Goal: Transaction & Acquisition: Purchase product/service

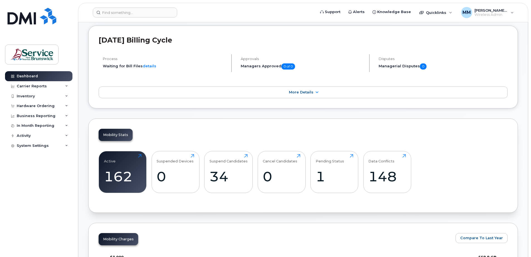
scroll to position [56, 0]
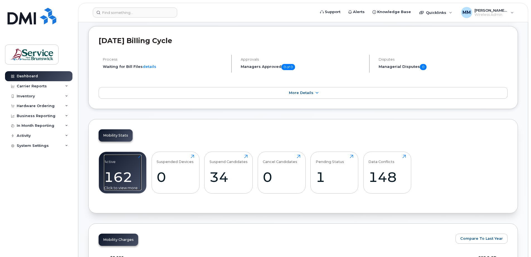
click at [122, 182] on div "162" at bounding box center [123, 177] width 38 height 16
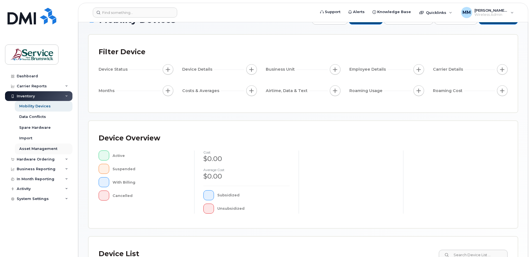
scroll to position [28, 0]
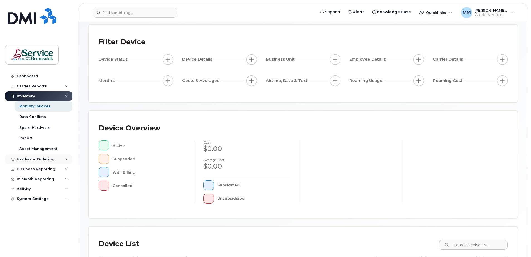
click at [32, 160] on div "Hardware Ordering" at bounding box center [36, 159] width 38 height 4
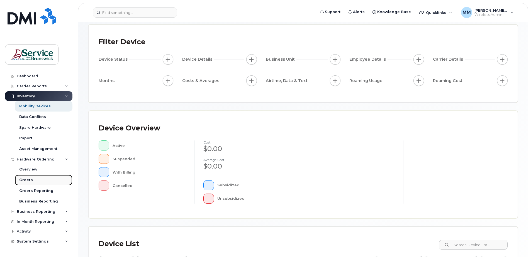
click at [29, 180] on div "Orders" at bounding box center [26, 180] width 14 height 5
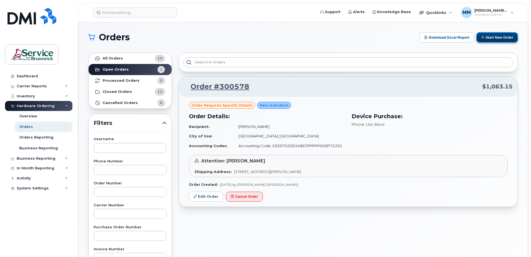
click at [502, 36] on button "Start New Order" at bounding box center [497, 37] width 42 height 10
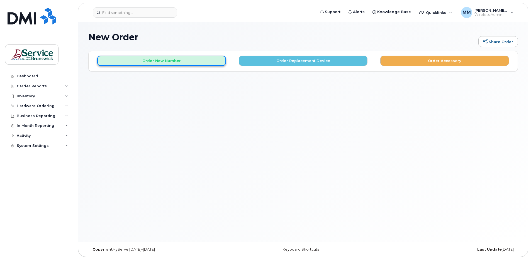
click at [167, 61] on button "Order New Number" at bounding box center [161, 61] width 129 height 10
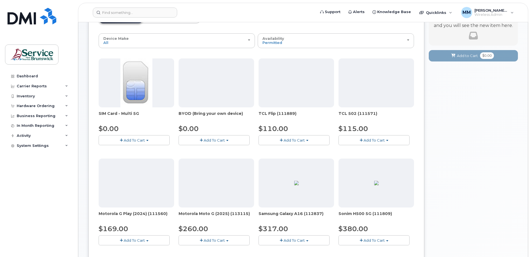
scroll to position [56, 0]
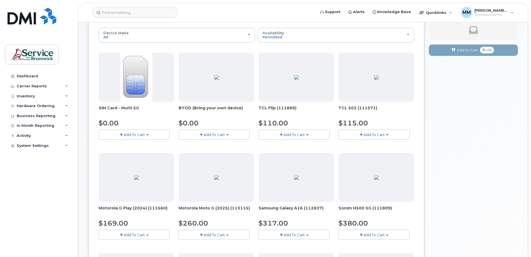
click at [212, 135] on span "Add To Cart" at bounding box center [214, 135] width 21 height 4
click at [206, 150] on link "$0.00 - 30-day activation" at bounding box center [208, 151] width 57 height 7
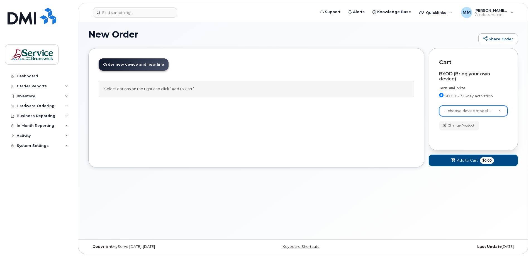
click at [468, 162] on span "Add to Cart" at bounding box center [467, 160] width 21 height 5
click at [347, 65] on header "Order New Device Upgrade Existing Device Order new device and new line Order ne…" at bounding box center [256, 69] width 315 height 22
click at [201, 90] on div "Select options on the right and click “Add to Cart”" at bounding box center [256, 89] width 315 height 16
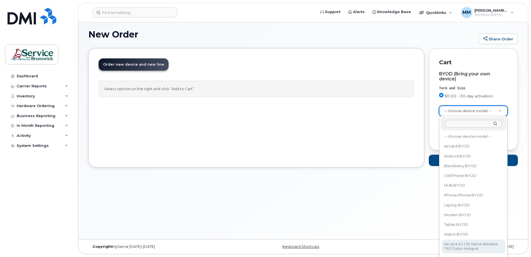
scroll to position [0, 0]
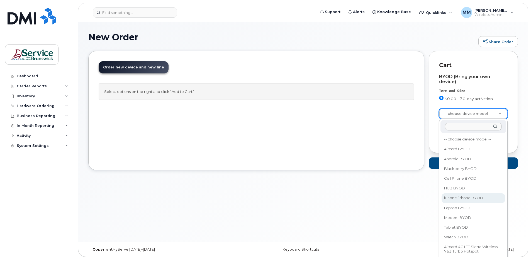
select select "2421"
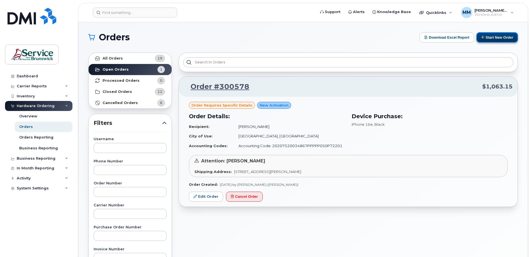
click at [494, 39] on button "Start New Order" at bounding box center [497, 37] width 42 height 10
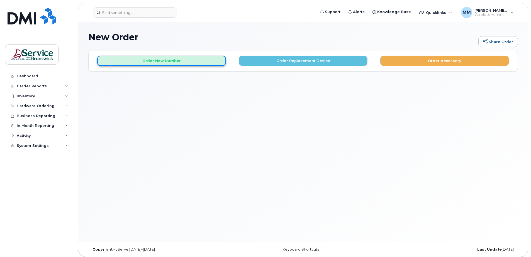
click at [194, 60] on button "Order New Number" at bounding box center [161, 61] width 129 height 10
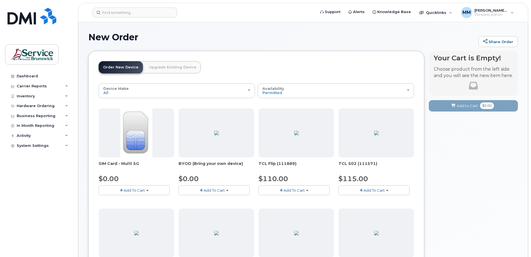
click at [214, 135] on img at bounding box center [216, 133] width 4 height 4
click at [221, 164] on span "BYOD (Bring your own device)" at bounding box center [216, 166] width 75 height 11
click at [212, 192] on span "Add To Cart" at bounding box center [214, 190] width 21 height 4
click at [184, 173] on div "BYOD (Bring your own device) $0.00 Add To Cart Model is available $0.00 - 30-da…" at bounding box center [216, 152] width 75 height 87
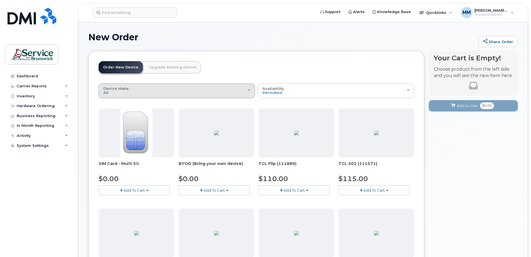
click at [188, 94] on div "Device Make All Aircard Android Cell Phone iPhone Tablet" at bounding box center [176, 91] width 147 height 9
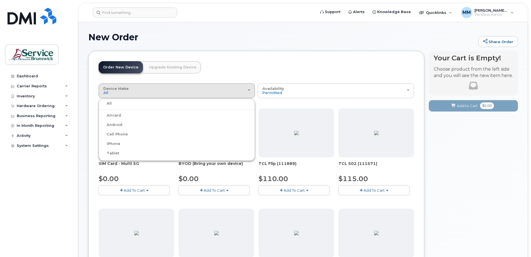
click at [112, 115] on label "Aircard" at bounding box center [110, 115] width 21 height 7
click at [0, 0] on input "Aircard" at bounding box center [0, 0] width 0 height 0
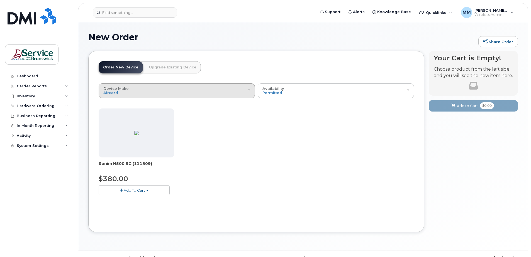
click at [248, 91] on div "Device Make All Aircard Android Cell Phone iPhone Tablet" at bounding box center [176, 91] width 147 height 9
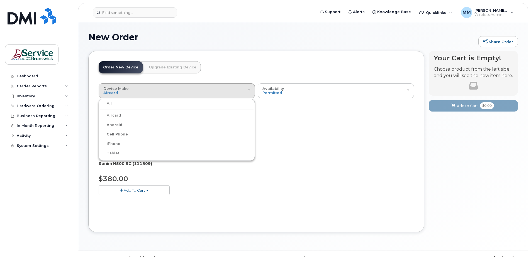
click at [110, 105] on label "All" at bounding box center [106, 103] width 12 height 7
click at [0, 0] on input "All" at bounding box center [0, 0] width 0 height 0
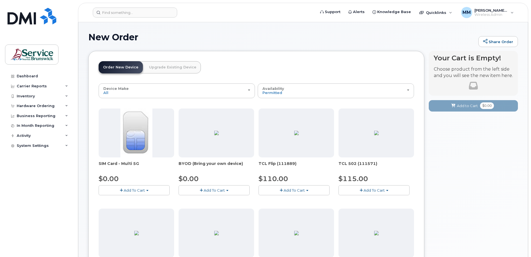
click at [194, 137] on div at bounding box center [216, 133] width 75 height 49
click at [203, 190] on button "Add To Cart" at bounding box center [214, 191] width 71 height 10
click at [218, 188] on span "Add To Cart" at bounding box center [214, 190] width 21 height 4
click at [214, 189] on span "Add To Cart" at bounding box center [214, 190] width 21 height 4
click at [201, 211] on ul "Model is available $0.00 - 30-day activation" at bounding box center [209, 204] width 60 height 16
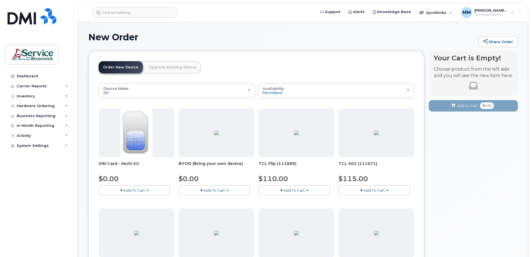
click at [227, 192] on button "Add To Cart" at bounding box center [214, 191] width 71 height 10
click at [207, 206] on link "$0.00 - 30-day activation" at bounding box center [208, 207] width 57 height 7
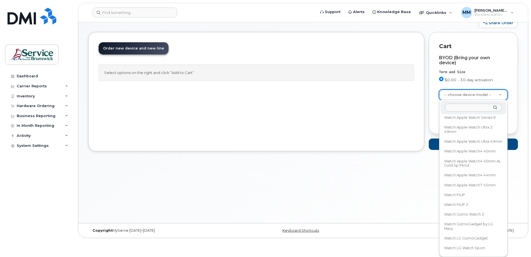
scroll to position [31976, 0]
select select "2760"
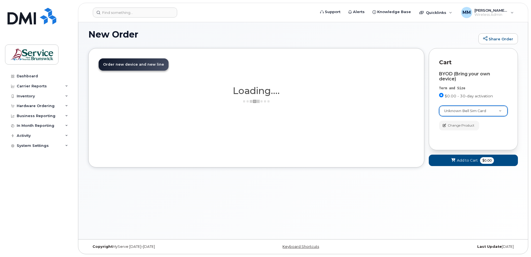
scroll to position [3, 0]
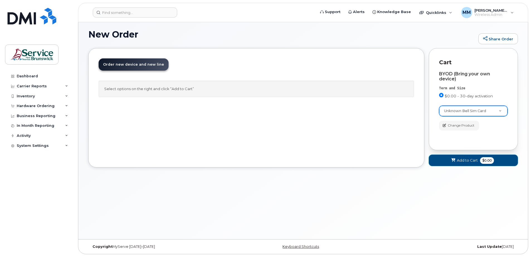
click at [457, 162] on span "Add to Cart" at bounding box center [467, 160] width 21 height 5
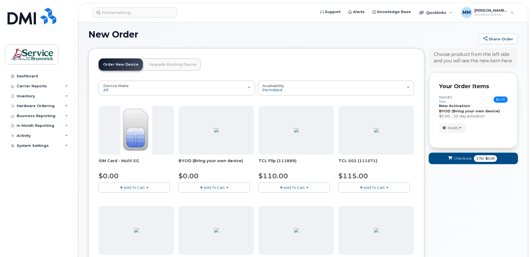
click at [481, 156] on span "for" at bounding box center [481, 158] width 7 height 5
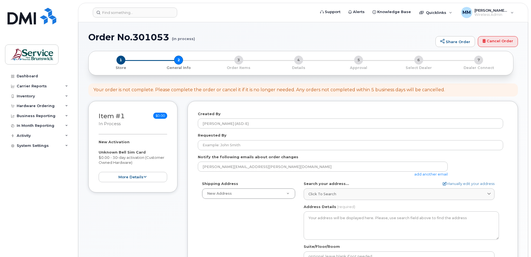
select select
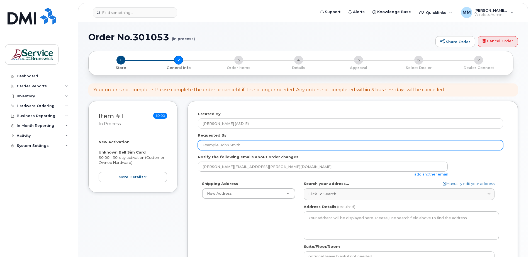
click at [247, 145] on input "Requested By" at bounding box center [350, 145] width 305 height 10
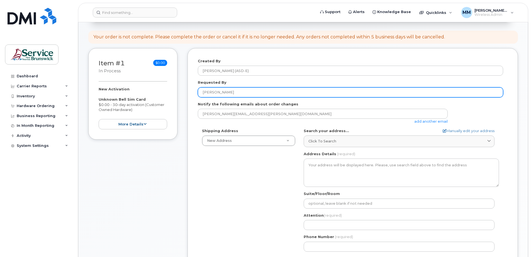
scroll to position [56, 0]
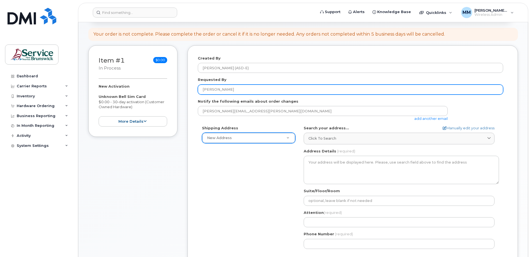
type input "[PERSON_NAME]"
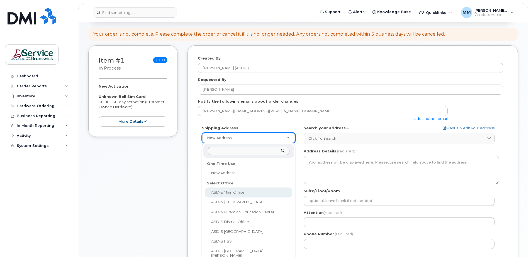
select select
type textarea "200-1077 St George Blvd Moncton New Brunswick E1E 4C9"
type input "Melissa McEachern"
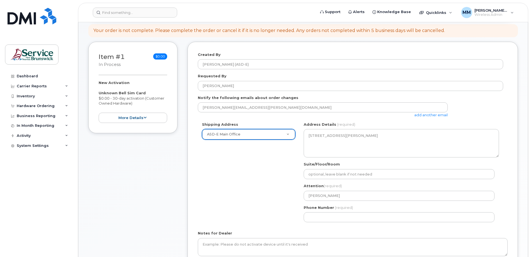
scroll to position [84, 0]
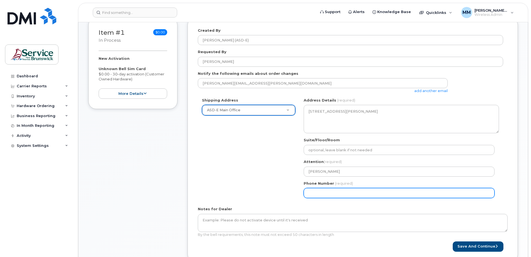
click at [332, 196] on input "Phone Number" at bounding box center [399, 193] width 191 height 10
select select
type input "506227039"
select select
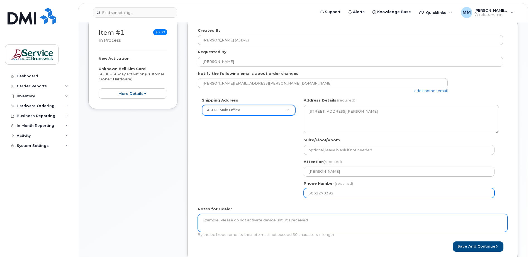
type input "5062270392"
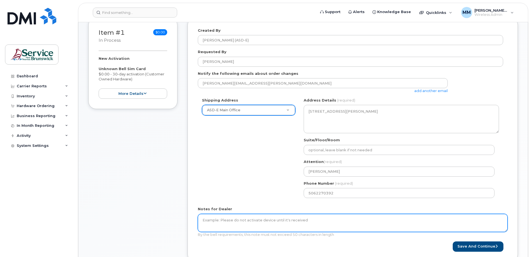
click at [237, 226] on textarea "Notes for Dealer" at bounding box center [353, 223] width 310 height 18
type textarea "R"
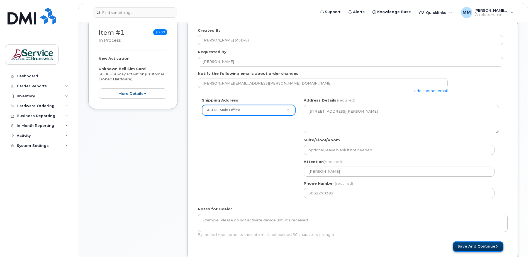
click at [481, 245] on button "Save and Continue" at bounding box center [478, 247] width 51 height 10
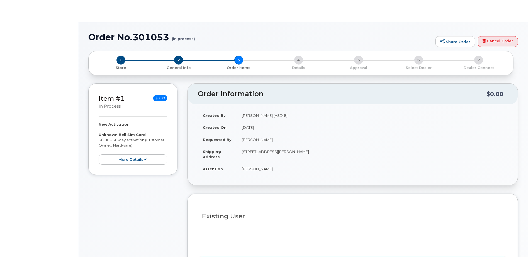
radio input "true"
select select
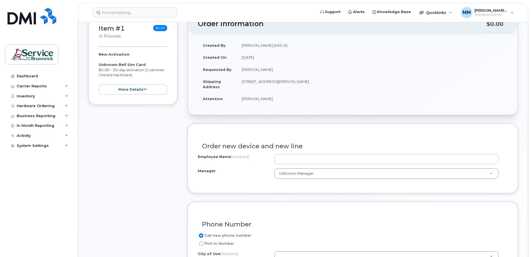
scroll to position [111, 0]
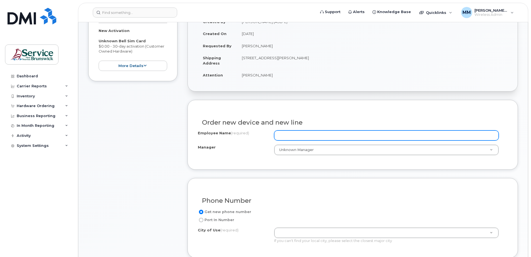
click at [284, 138] on input "Employee Name (required)" at bounding box center [386, 136] width 225 height 10
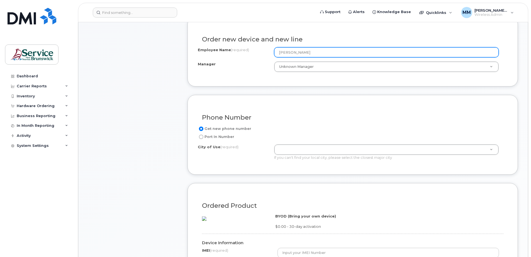
scroll to position [195, 0]
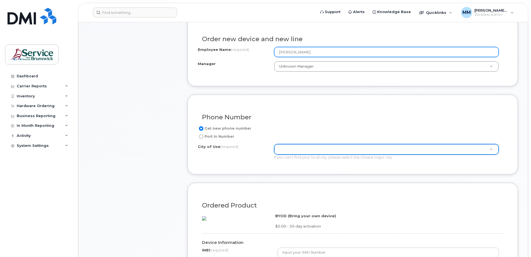
type input "[PERSON_NAME]"
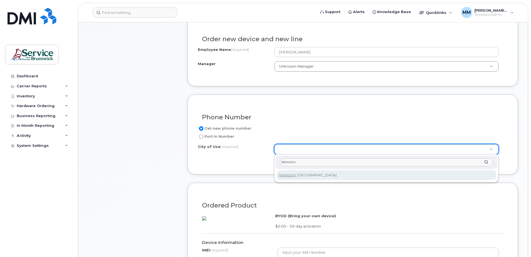
type input "Moncton"
type input "1817"
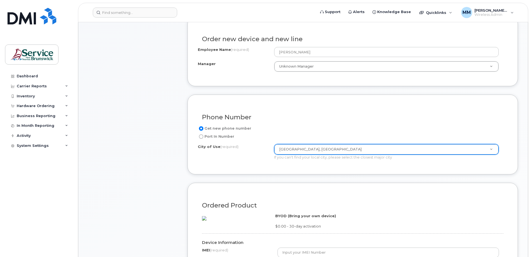
click at [290, 178] on form "Existing User Additional cost to upgrading the device Selected device is Eligib…" at bounding box center [352, 198] width 330 height 365
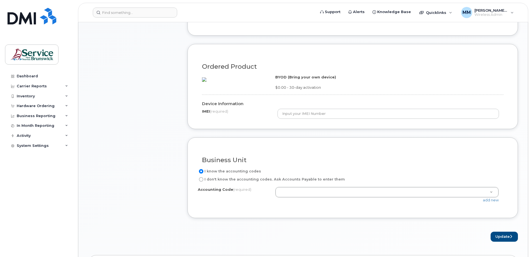
scroll to position [334, 0]
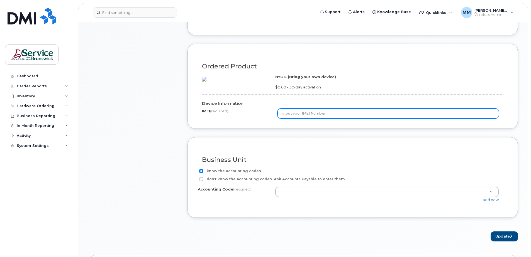
click at [309, 119] on input "text" at bounding box center [388, 114] width 222 height 10
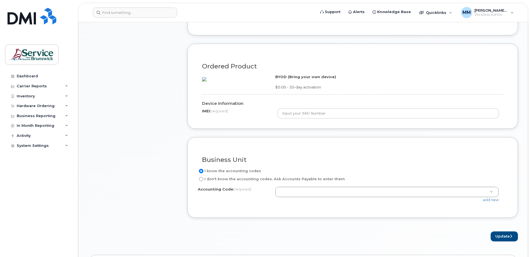
click at [149, 171] on div "Item #1 in process $0.00 New Activation Unknown Bell Sim Card $0.00 - 30-day ac…" at bounding box center [132, 4] width 89 height 475
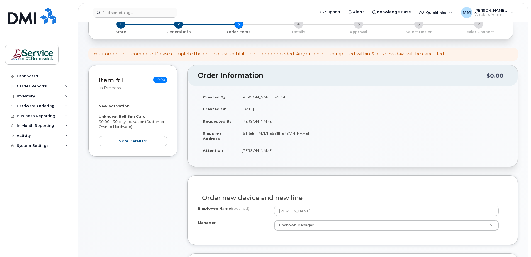
scroll to position [0, 0]
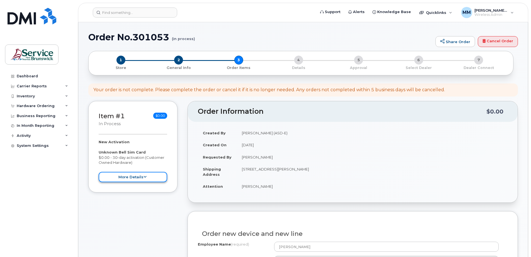
click at [148, 178] on button "more details" at bounding box center [133, 177] width 69 height 10
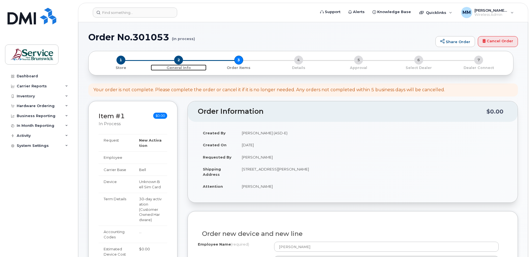
drag, startPoint x: 180, startPoint y: 60, endPoint x: 182, endPoint y: 65, distance: 5.3
click at [180, 60] on span "2" at bounding box center [178, 60] width 9 height 9
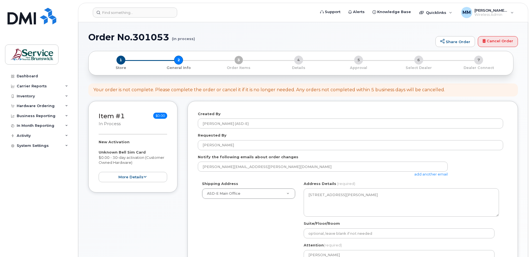
select select
click at [121, 59] on span "1" at bounding box center [120, 60] width 9 height 9
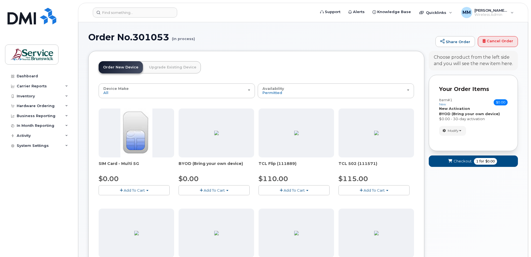
click at [460, 130] on button "Modify" at bounding box center [452, 131] width 27 height 10
click at [458, 140] on link "change" at bounding box center [465, 139] width 53 height 7
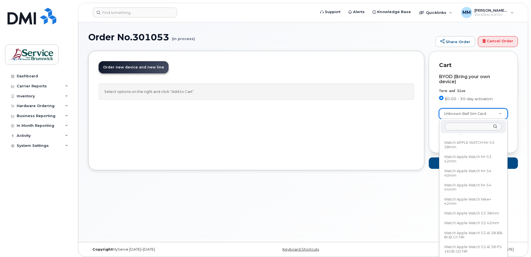
scroll to position [31212, 0]
select select "757"
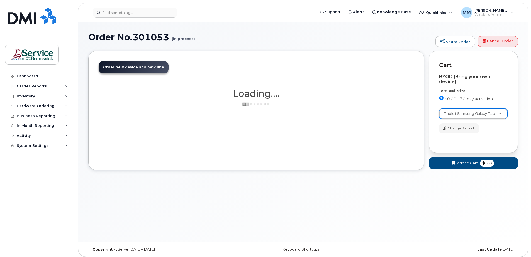
scroll to position [0, 0]
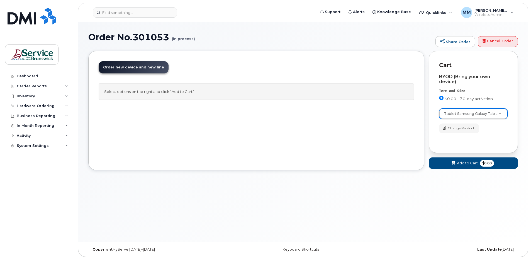
click at [229, 215] on div "Order No.301053 (in process) Share Order Cancel Order × Share This Order If you…" at bounding box center [303, 132] width 450 height 220
click at [292, 213] on div "Order No.301053 (in process) Share Order Cancel Order × Share This Order If you…" at bounding box center [303, 132] width 450 height 220
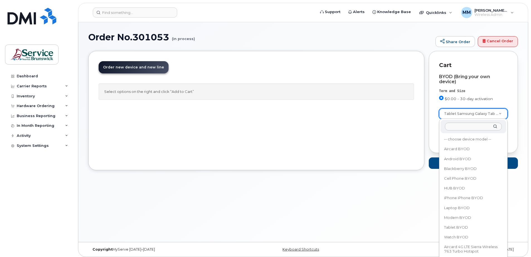
scroll to position [31123, 0]
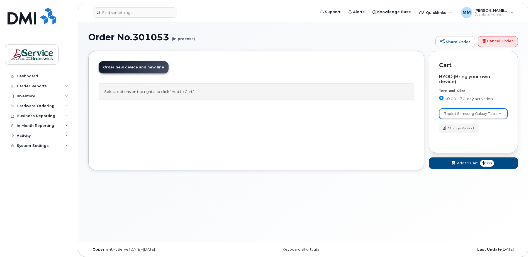
click at [513, 133] on div "Cart BYOD (Bring your own device) Term and Size $0.00 - 30-day activation Color…" at bounding box center [473, 102] width 89 height 102
click at [464, 217] on div "Order No.301053 (in process) Share Order Cancel Order × Share This Order If you…" at bounding box center [303, 132] width 450 height 220
click at [489, 192] on div "Order No.301053 (in process) Share Order Cancel Order × Share This Order If you…" at bounding box center [303, 132] width 450 height 220
click at [489, 191] on div "Order No.301053 (in process) Share Order Cancel Order × Share This Order If you…" at bounding box center [303, 132] width 450 height 220
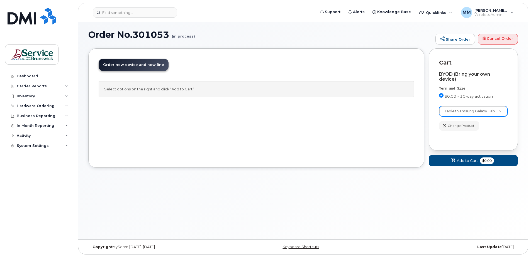
scroll to position [0, 0]
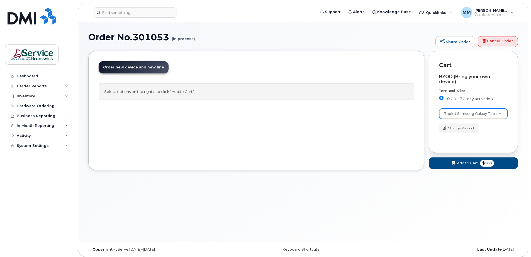
click at [512, 214] on div "Order No.301053 (in process) Share Order Cancel Order × Share This Order If you…" at bounding box center [303, 132] width 450 height 220
click at [491, 119] on div "Tablet Samsung Galaxy Tab 3 7.0" at bounding box center [473, 114] width 69 height 11
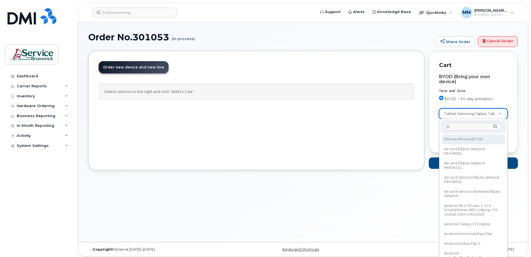
type input "ip"
select select "2421"
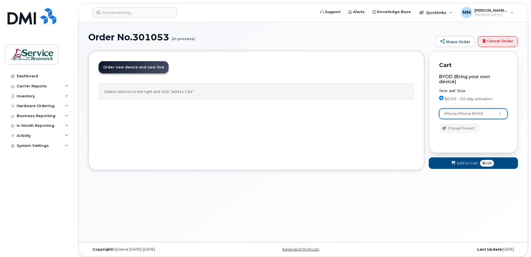
click at [474, 164] on span "Add to Cart" at bounding box center [467, 163] width 21 height 5
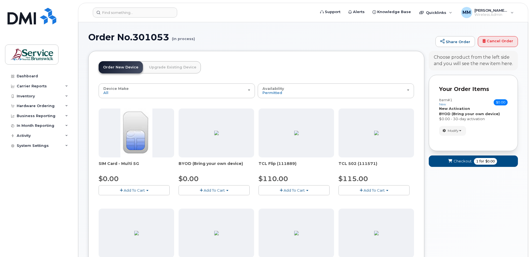
click at [218, 190] on span "Add To Cart" at bounding box center [214, 190] width 21 height 4
drag, startPoint x: 222, startPoint y: 206, endPoint x: 233, endPoint y: 206, distance: 11.4
click at [222, 206] on link "$0.00 - 30-day activation" at bounding box center [208, 207] width 57 height 7
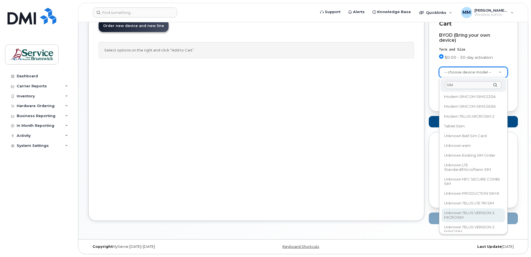
scroll to position [21, 0]
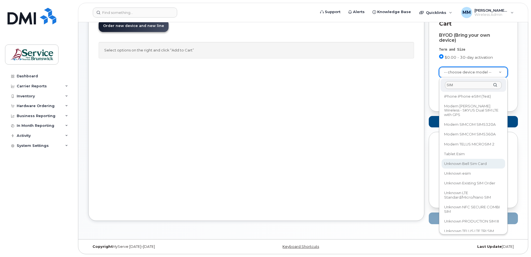
type input "SIM"
select select "2760"
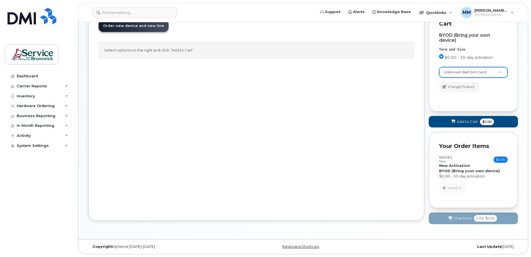
click at [469, 122] on span "Add to Cart" at bounding box center [467, 121] width 21 height 5
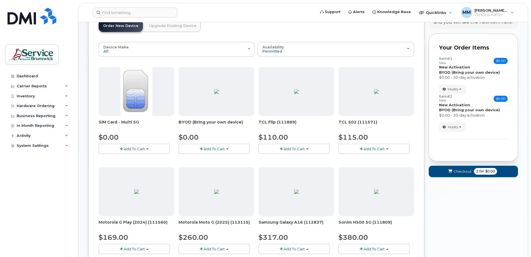
click at [463, 170] on span "Checkout" at bounding box center [462, 171] width 18 height 5
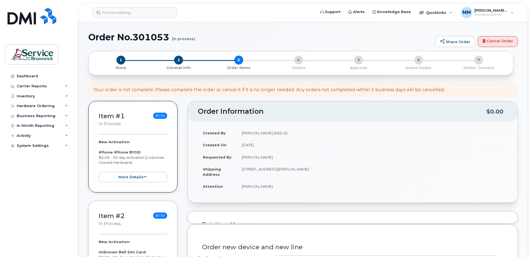
select select
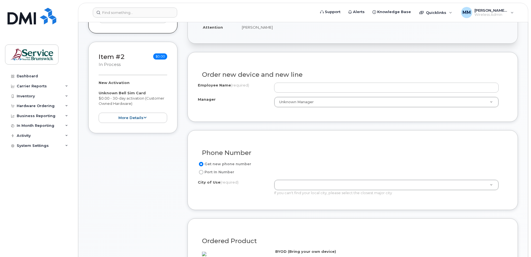
scroll to position [167, 0]
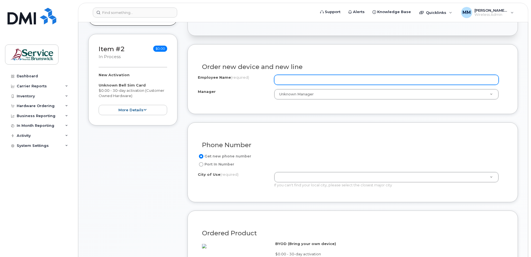
click at [302, 82] on input "Employee Name (required)" at bounding box center [386, 80] width 225 height 10
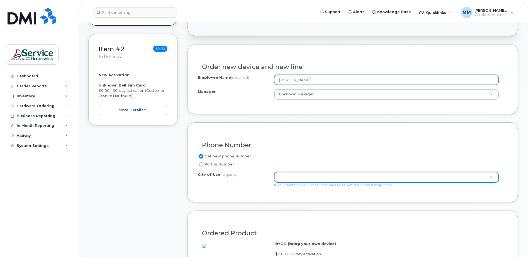
type input "[PERSON_NAME]"
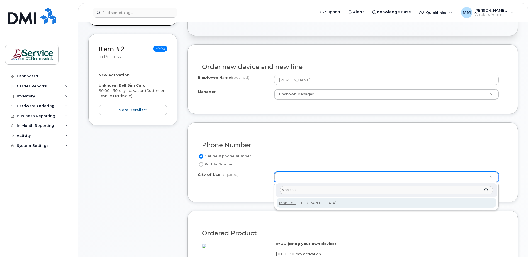
type input "Moncton"
type input "1817"
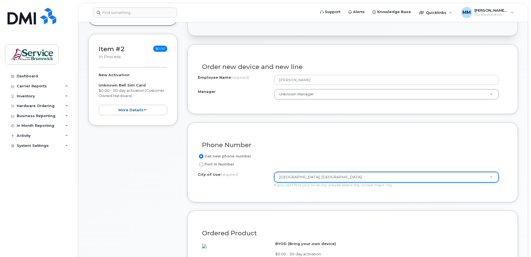
click at [295, 201] on div "Phone Number Get new phone number Port In Number City of Use (required) [GEOGRA…" at bounding box center [352, 163] width 330 height 80
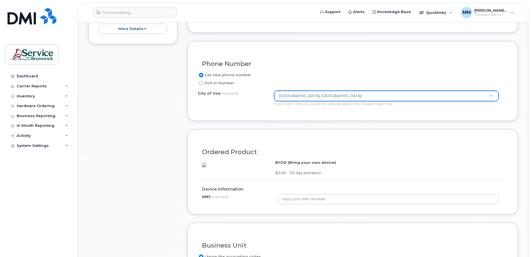
scroll to position [279, 0]
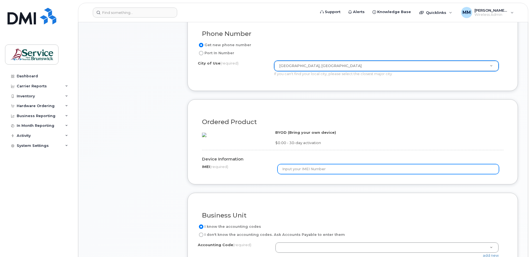
click at [296, 174] on input "text" at bounding box center [388, 169] width 222 height 10
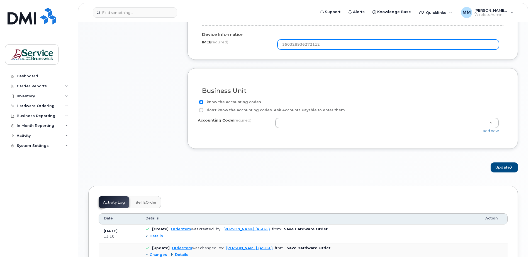
scroll to position [418, 0]
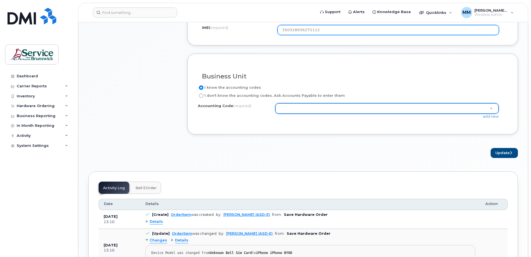
type input "350328936272112"
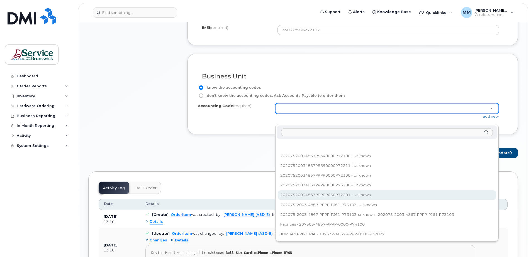
select select "20207520034867PPPPP050P72201"
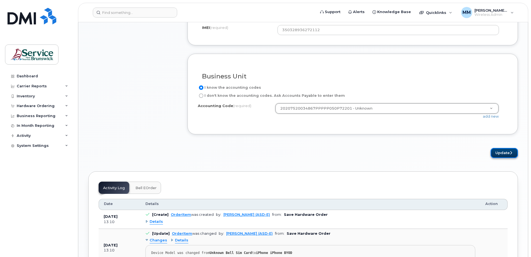
click at [503, 158] on button "Update" at bounding box center [504, 153] width 27 height 10
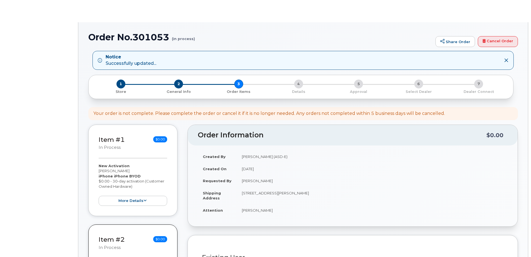
select select
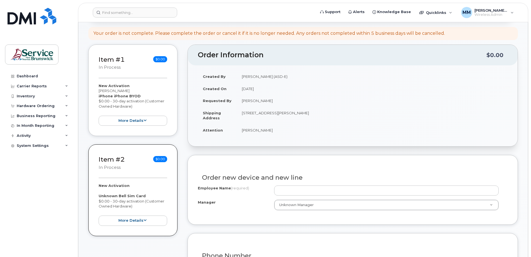
scroll to position [84, 0]
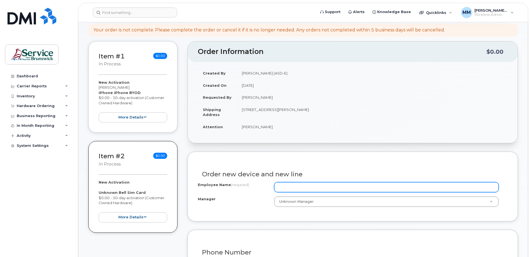
click at [306, 189] on input "Employee Name (required)" at bounding box center [386, 187] width 225 height 10
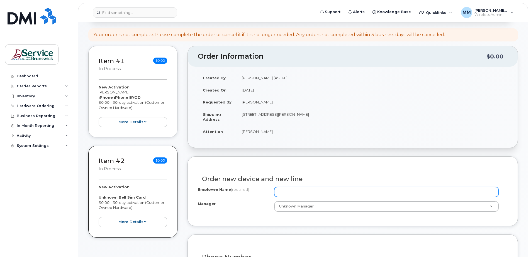
scroll to position [28, 0]
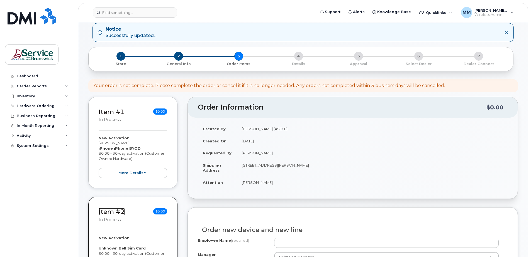
click at [117, 214] on link "Item #2" at bounding box center [112, 212] width 26 height 8
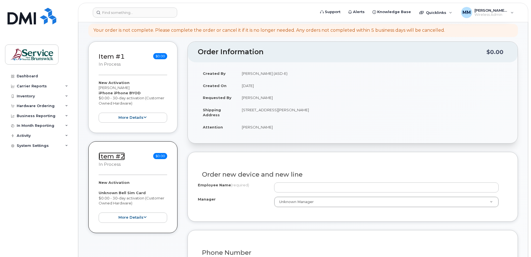
scroll to position [84, 0]
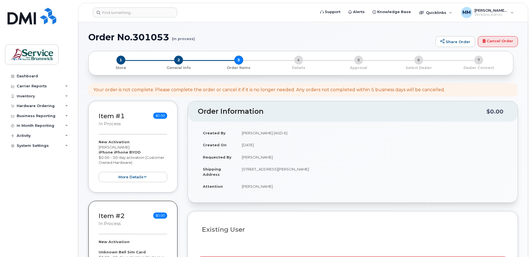
select select
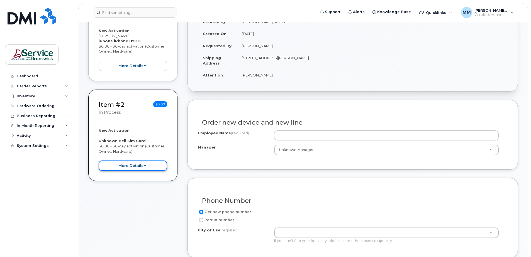
click at [144, 162] on button "more details" at bounding box center [133, 166] width 69 height 10
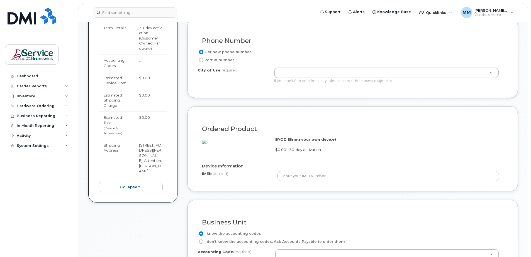
scroll to position [362, 0]
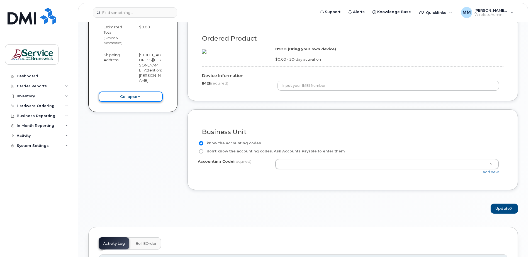
click at [150, 102] on button "collapse" at bounding box center [131, 97] width 64 height 10
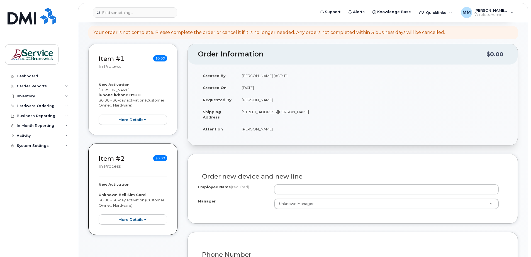
scroll to position [0, 0]
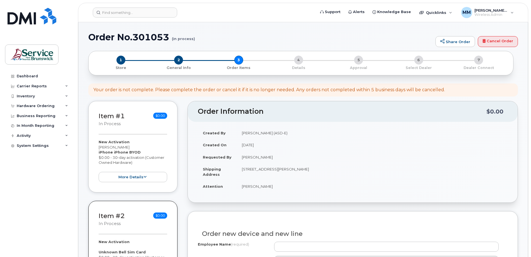
click at [170, 208] on div "Item #2 in process $0.00 New Activation Unknown Bell Sim Card $0.00 - 30-day ac…" at bounding box center [132, 247] width 89 height 92
click at [120, 226] on small "in process" at bounding box center [110, 223] width 22 height 5
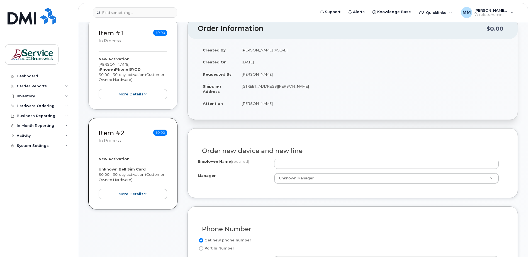
scroll to position [84, 0]
click at [169, 122] on div "Item #2 in process $0.00 New Activation Unknown Bell Sim Card $0.00 - 30-day ac…" at bounding box center [132, 164] width 89 height 92
click at [171, 122] on div "Item #2 in process $0.00 New Activation Unknown Bell Sim Card $0.00 - 30-day ac…" at bounding box center [132, 164] width 89 height 92
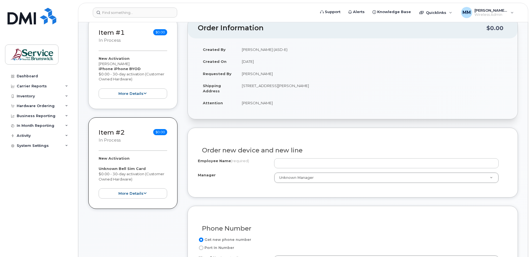
click at [167, 172] on div "New Activation Unknown Bell Sim Card $0.00 - 30-day activation (Customer Owned …" at bounding box center [133, 177] width 69 height 43
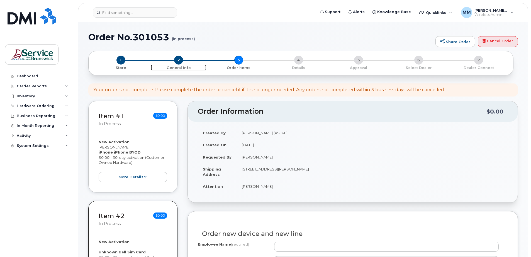
click at [176, 60] on span "2" at bounding box center [178, 60] width 9 height 9
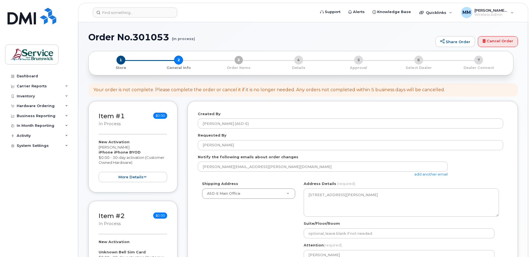
select select
click at [494, 42] on link "Cancel Order" at bounding box center [498, 41] width 40 height 11
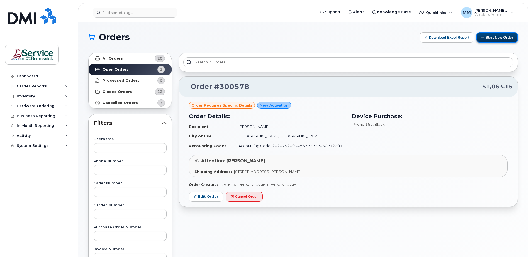
click at [487, 37] on button "Start New Order" at bounding box center [497, 37] width 42 height 10
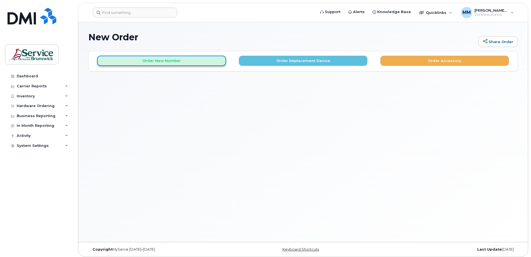
click at [180, 58] on button "Order New Number" at bounding box center [161, 61] width 129 height 10
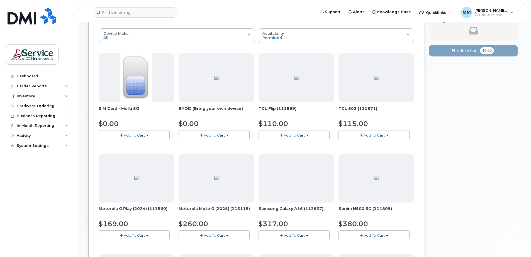
scroll to position [56, 0]
click at [465, 142] on div "Your Cart is Empty! Choose product from the left side and you will see the new …" at bounding box center [473, 241] width 89 height 492
click at [237, 135] on button "Add To Cart" at bounding box center [214, 135] width 71 height 10
click at [207, 151] on link "$0.00 - 30-day activation" at bounding box center [208, 151] width 57 height 7
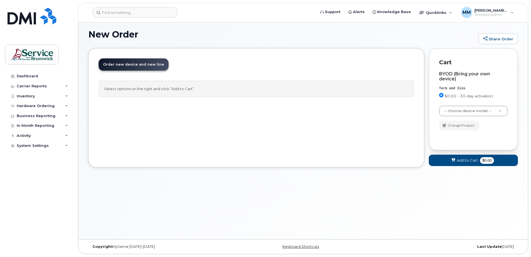
click at [146, 209] on div "New Order Share Order × Share This Order If you want to allow others to create …" at bounding box center [303, 129] width 450 height 220
click at [206, 184] on div "New Order Share Order × Share This Order If you want to allow others to create …" at bounding box center [303, 129] width 450 height 220
click at [312, 14] on form at bounding box center [202, 13] width 219 height 10
